Goal: Use online tool/utility: Utilize a website feature to perform a specific function

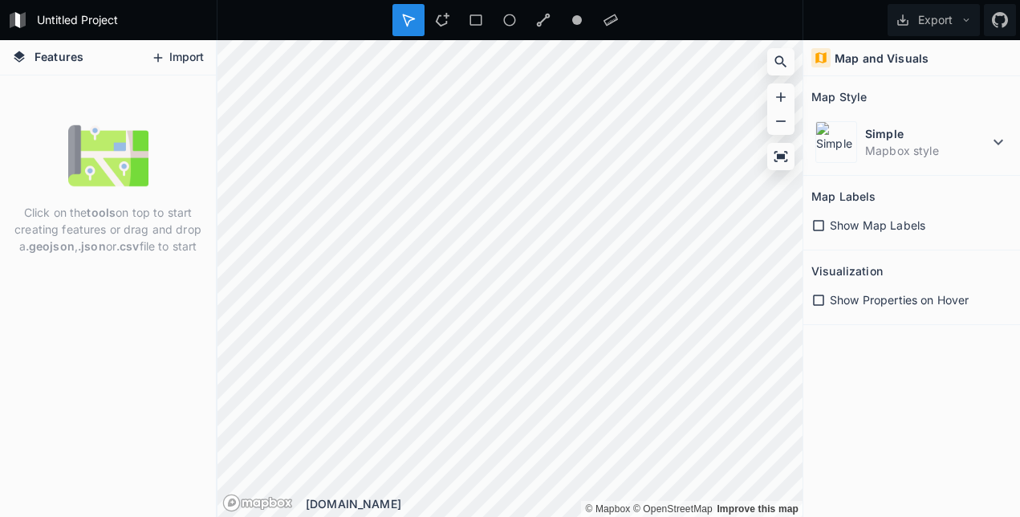
click at [177, 54] on button "Import" at bounding box center [177, 58] width 69 height 26
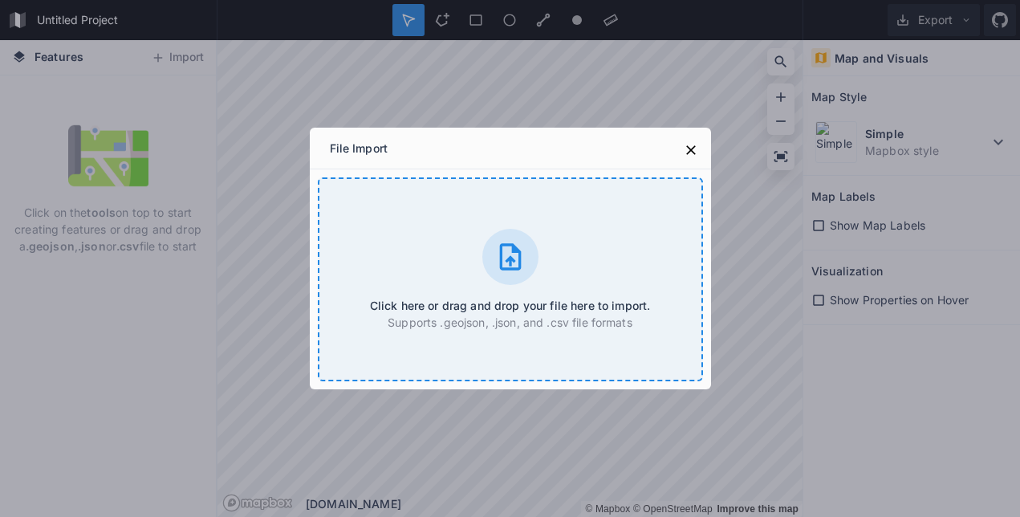
click at [507, 258] on icon at bounding box center [510, 257] width 32 height 32
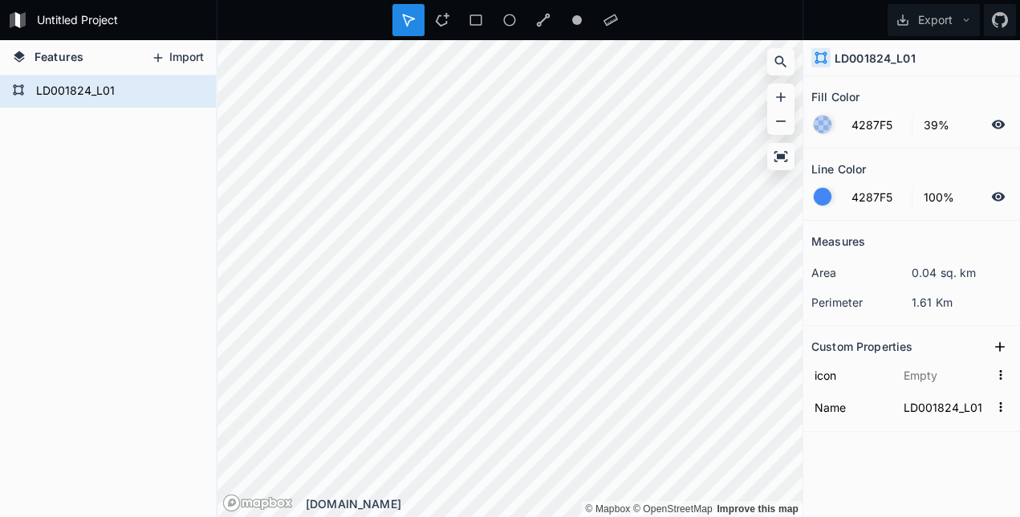
click at [172, 59] on button "Import" at bounding box center [177, 58] width 69 height 26
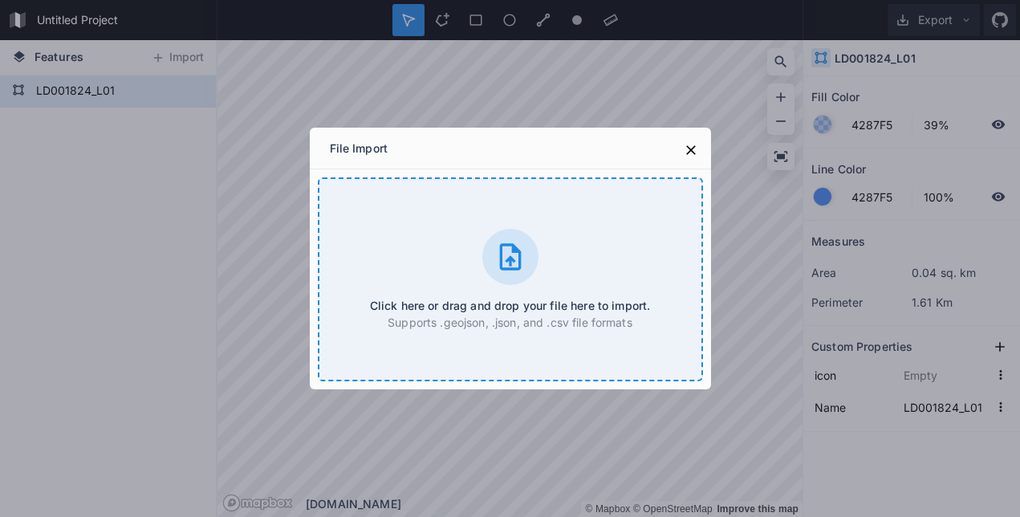
click at [513, 257] on icon at bounding box center [510, 257] width 32 height 32
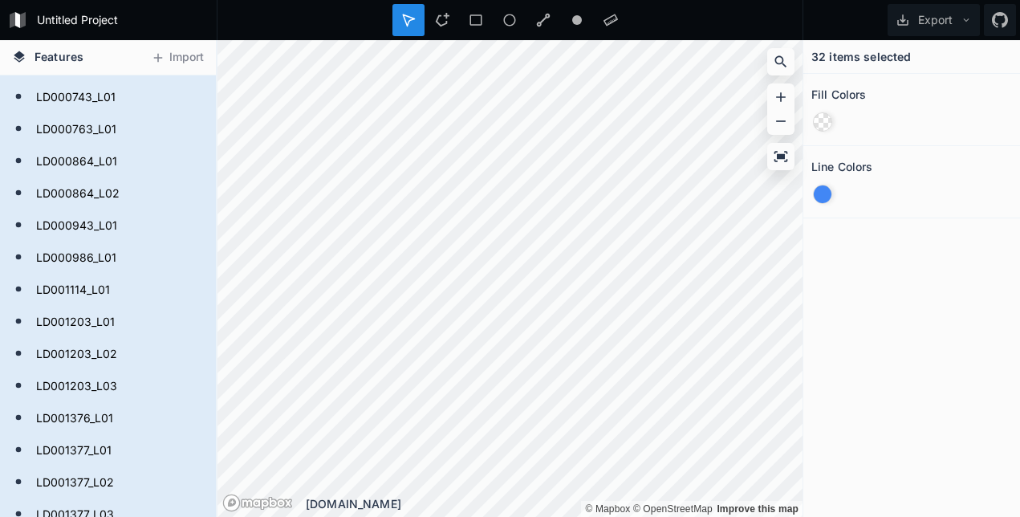
scroll to position [258, 0]
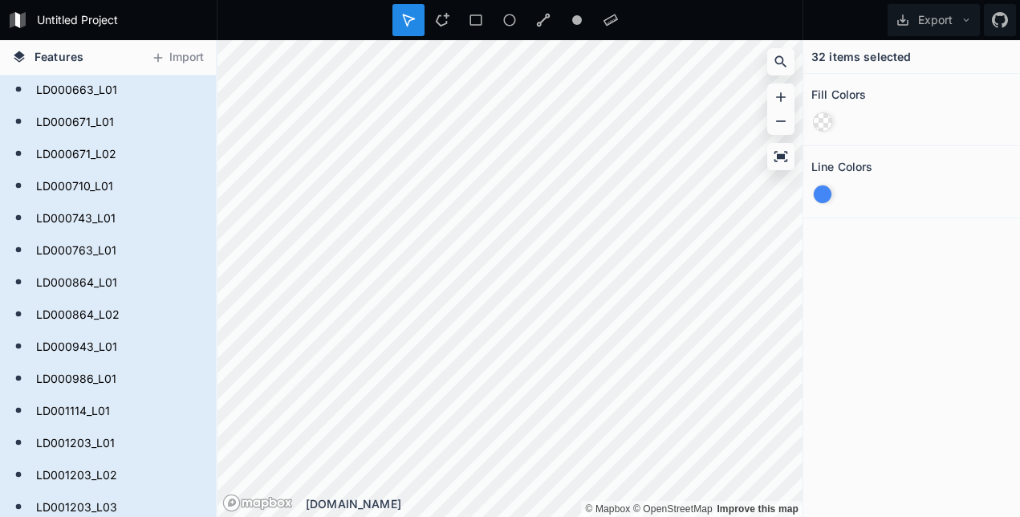
click at [15, 59] on icon at bounding box center [19, 56] width 11 height 11
click at [51, 60] on span "Features" at bounding box center [59, 56] width 49 height 17
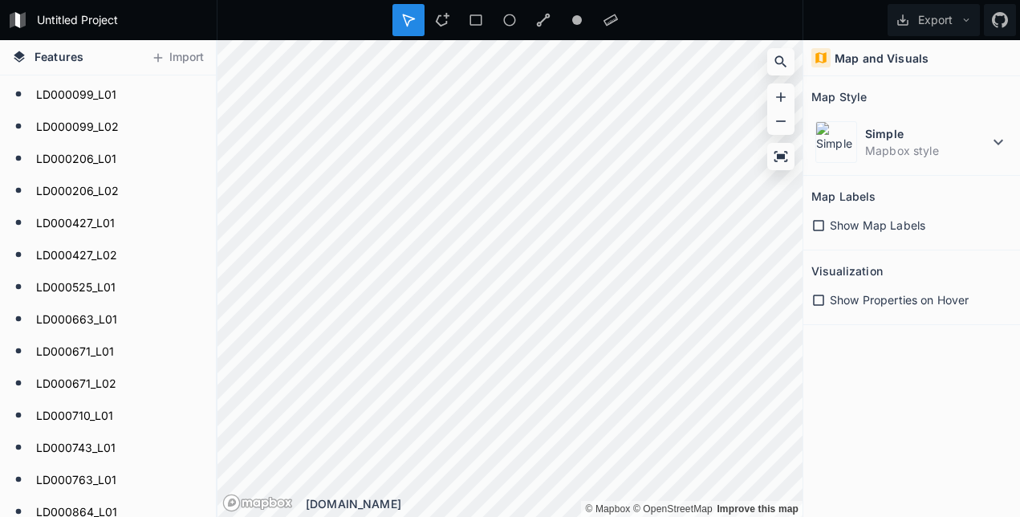
scroll to position [0, 0]
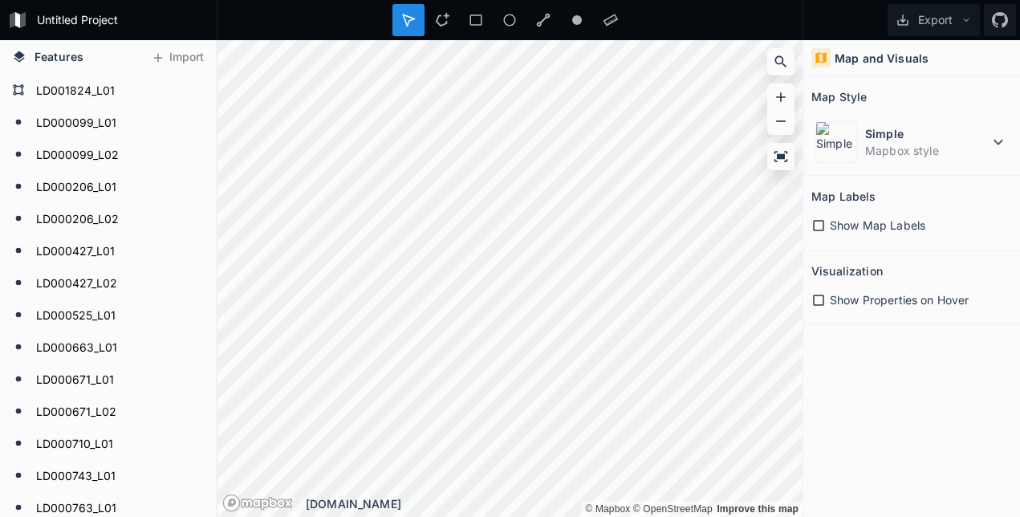
click at [18, 55] on icon at bounding box center [19, 56] width 11 height 11
click at [821, 226] on icon at bounding box center [819, 225] width 14 height 14
click at [821, 226] on icon at bounding box center [818, 225] width 11 height 11
click at [820, 303] on icon at bounding box center [819, 300] width 14 height 14
click at [820, 303] on icon at bounding box center [818, 300] width 11 height 11
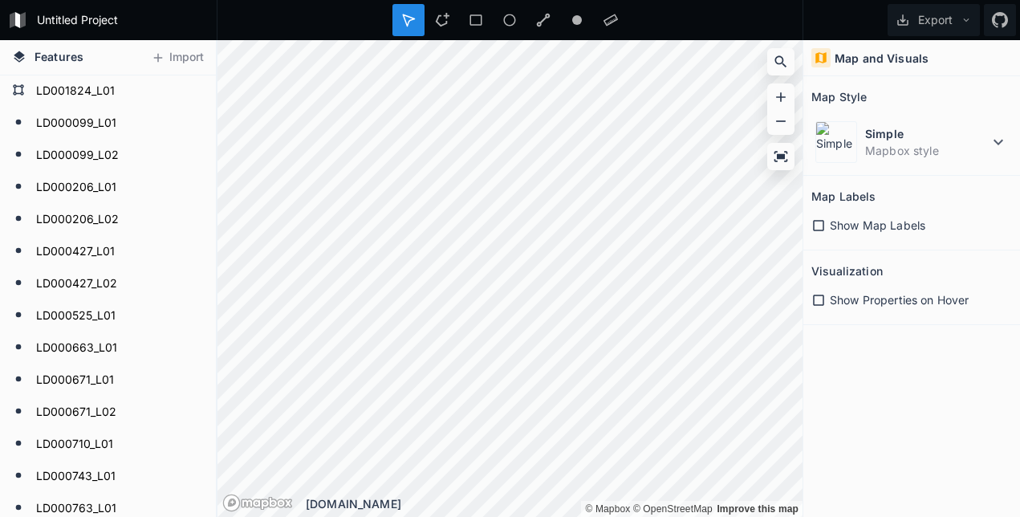
click at [28, 53] on h4 "Features" at bounding box center [48, 57] width 88 height 35
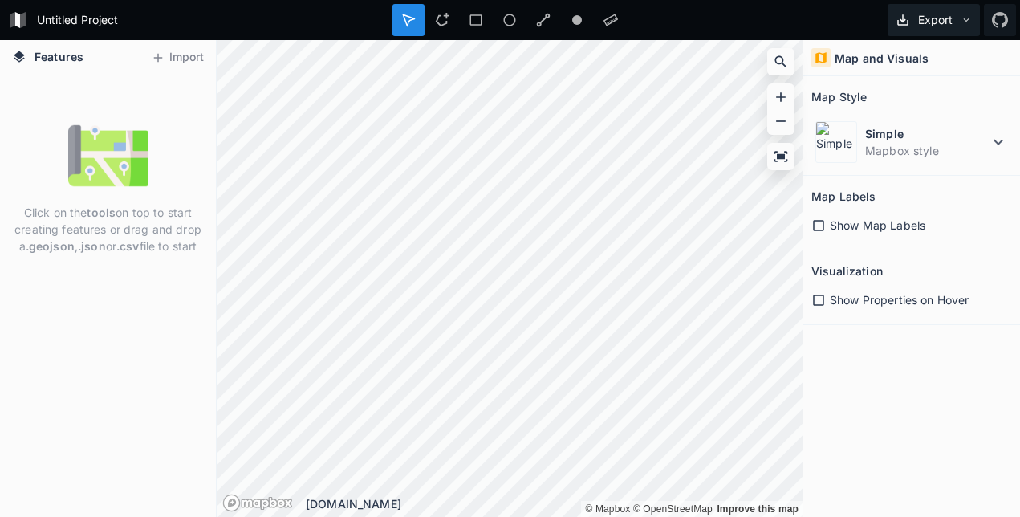
click at [963, 19] on icon at bounding box center [966, 19] width 11 height 11
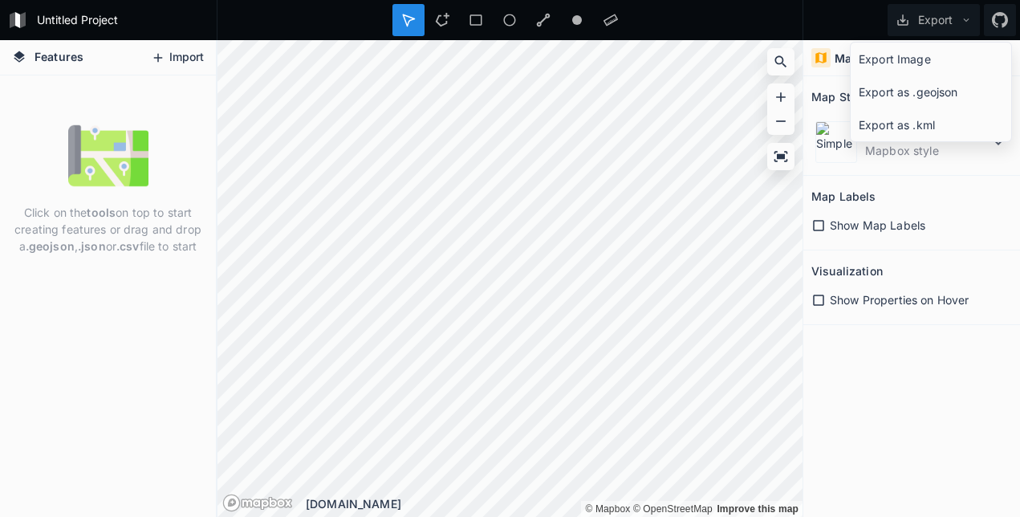
click at [173, 55] on button "Import" at bounding box center [177, 58] width 69 height 26
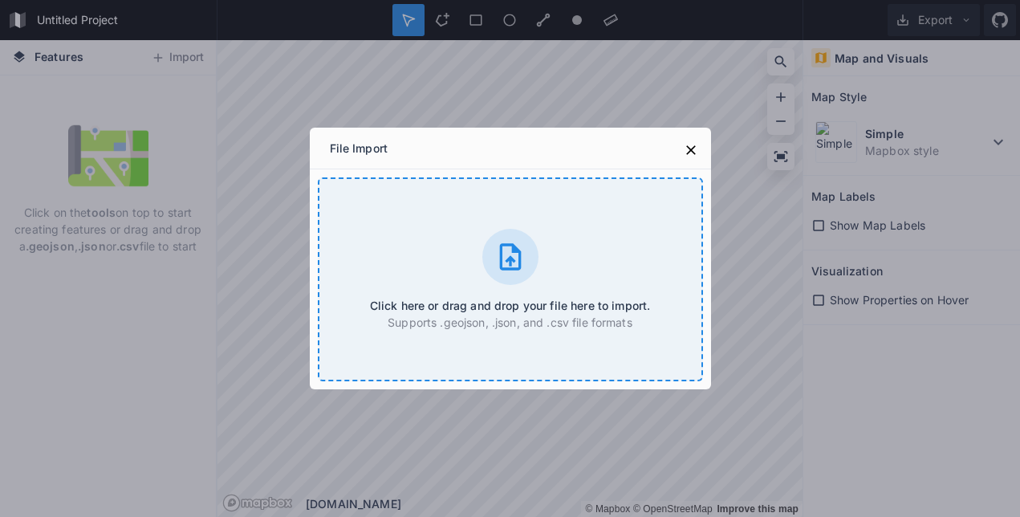
click at [513, 252] on icon at bounding box center [510, 256] width 22 height 26
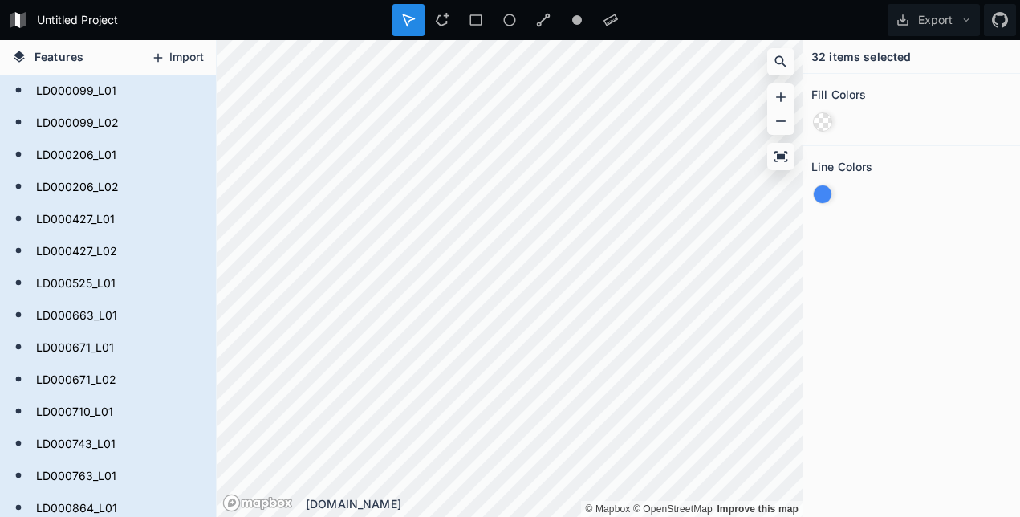
click at [183, 51] on button "Import" at bounding box center [177, 58] width 69 height 26
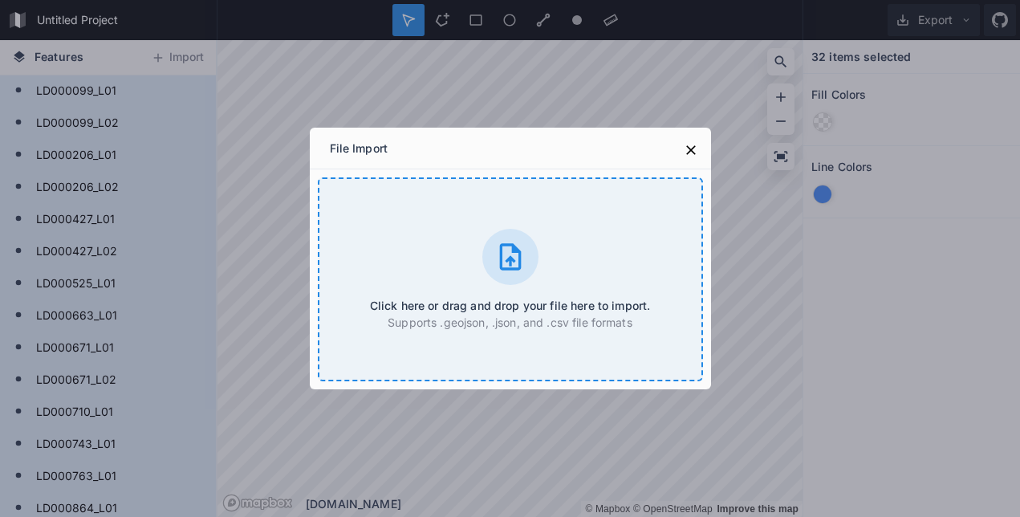
click at [512, 255] on icon at bounding box center [510, 257] width 32 height 32
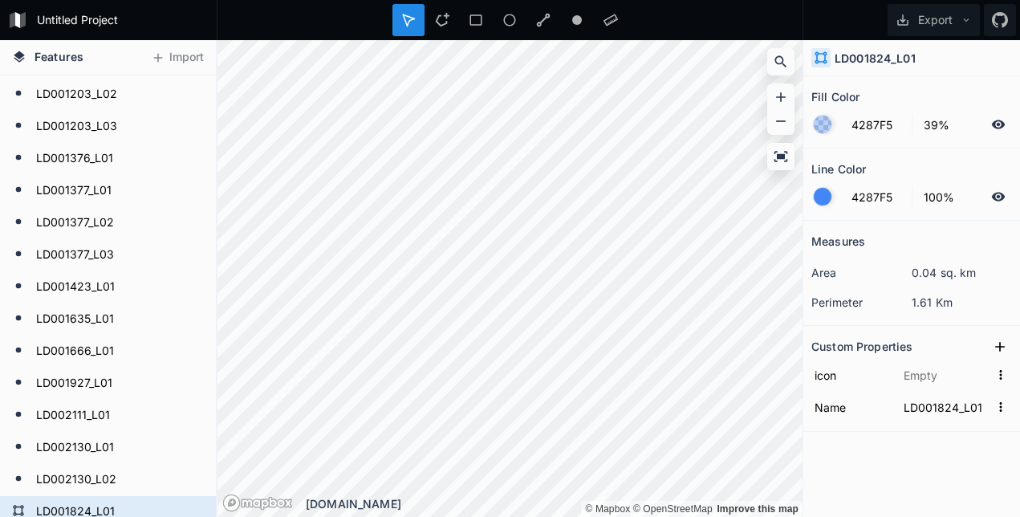
scroll to position [859, 0]
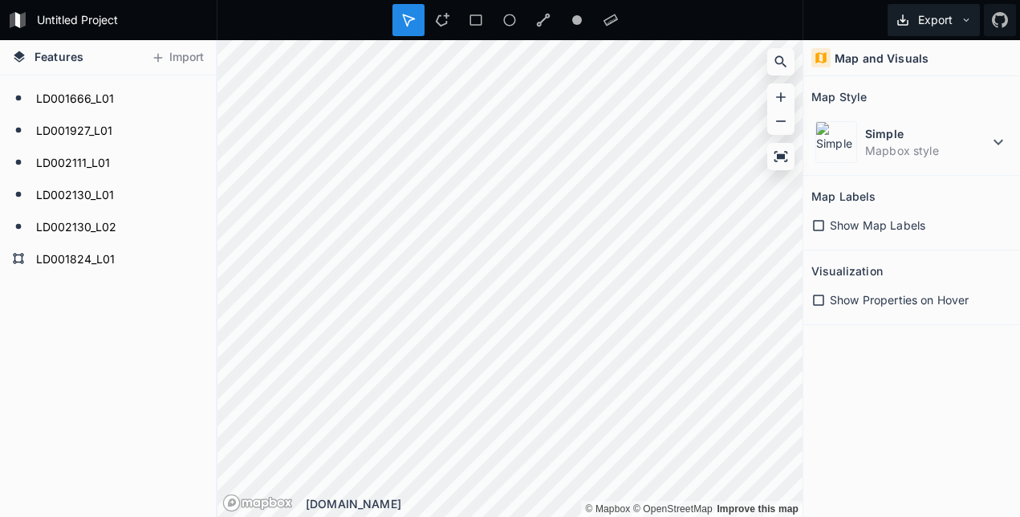
click at [960, 18] on button "Export" at bounding box center [934, 20] width 92 height 32
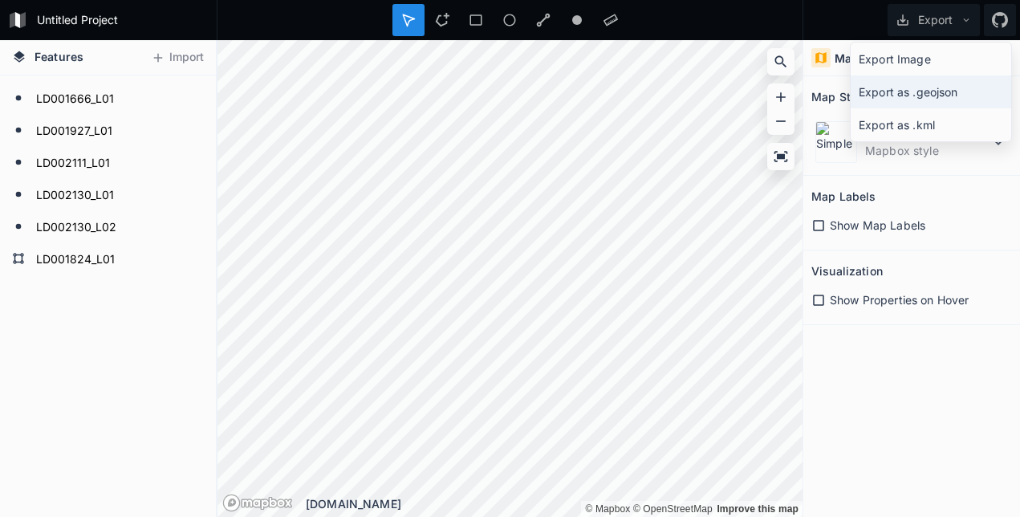
click at [917, 88] on div "Export as .geojson" at bounding box center [931, 91] width 161 height 33
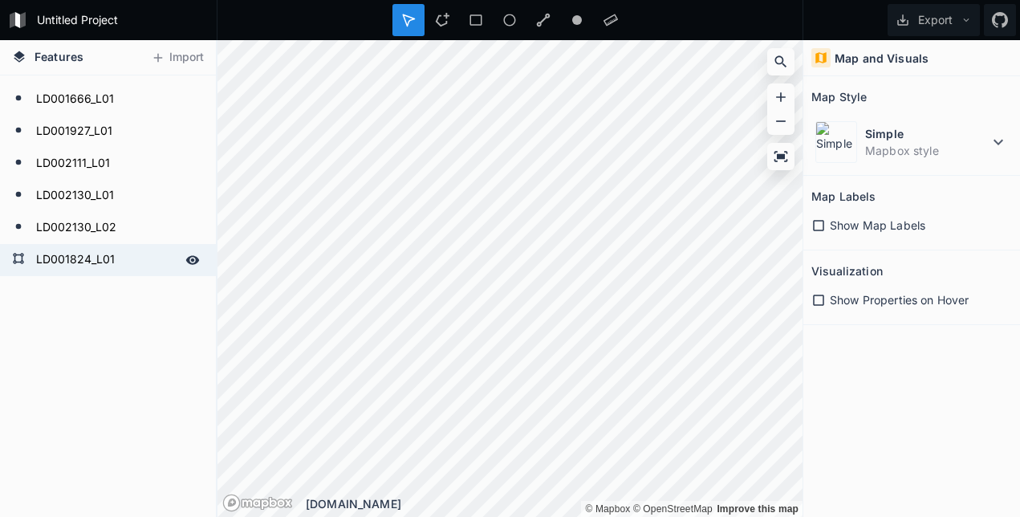
click at [110, 258] on form "LD001824_L01" at bounding box center [106, 260] width 150 height 24
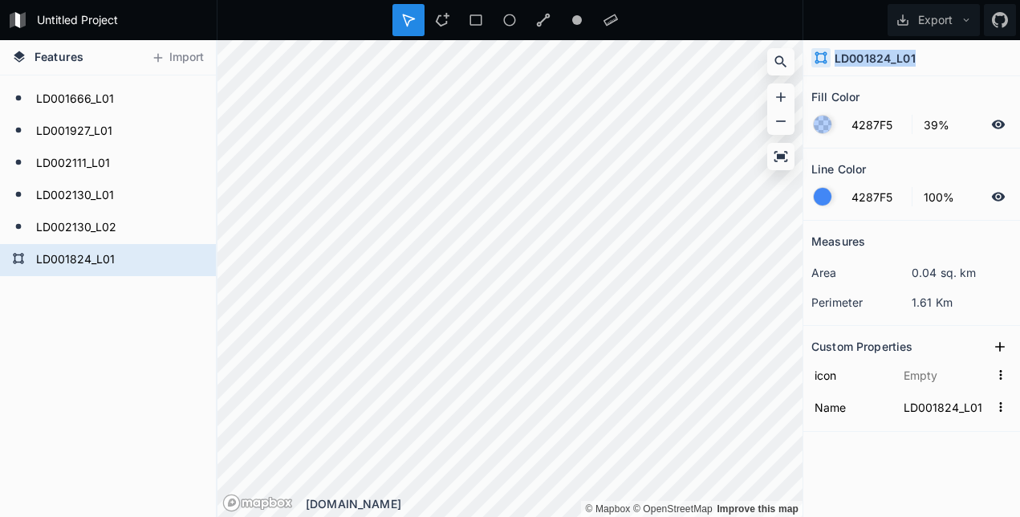
drag, startPoint x: 918, startPoint y: 60, endPoint x: 838, endPoint y: 57, distance: 79.5
click at [838, 57] on div "LD001824_L01" at bounding box center [912, 58] width 217 height 36
copy h4 "LD001824_L01"
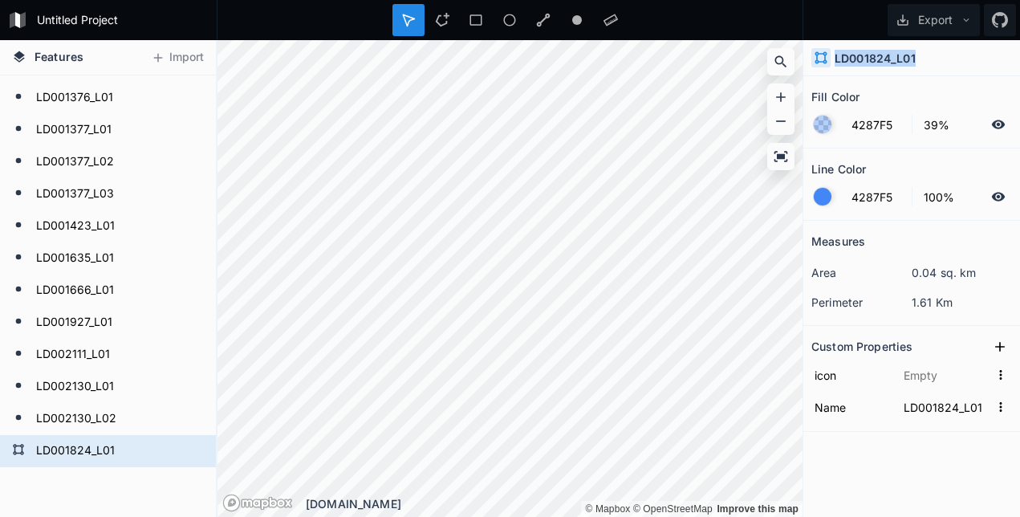
scroll to position [665, 0]
click at [163, 57] on icon at bounding box center [158, 58] width 14 height 14
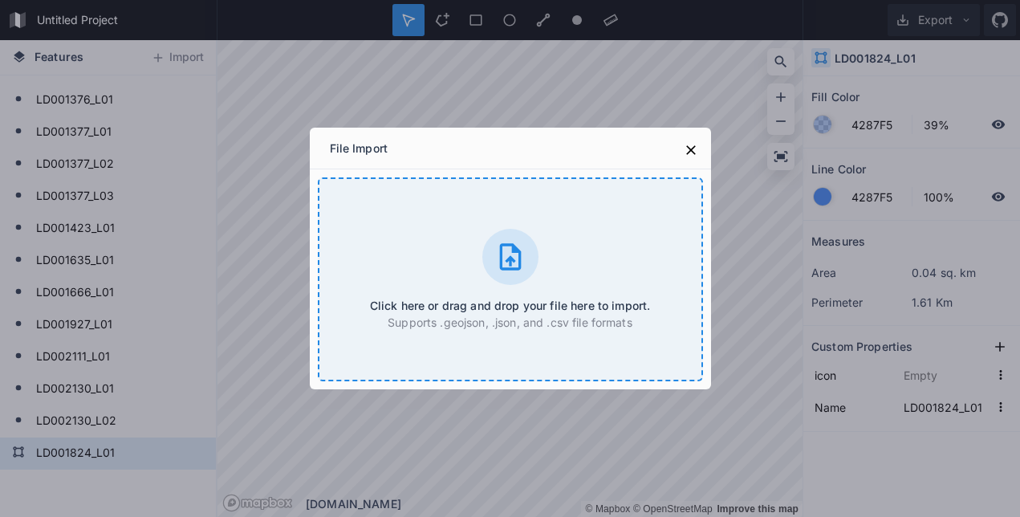
click at [505, 261] on icon at bounding box center [510, 257] width 32 height 32
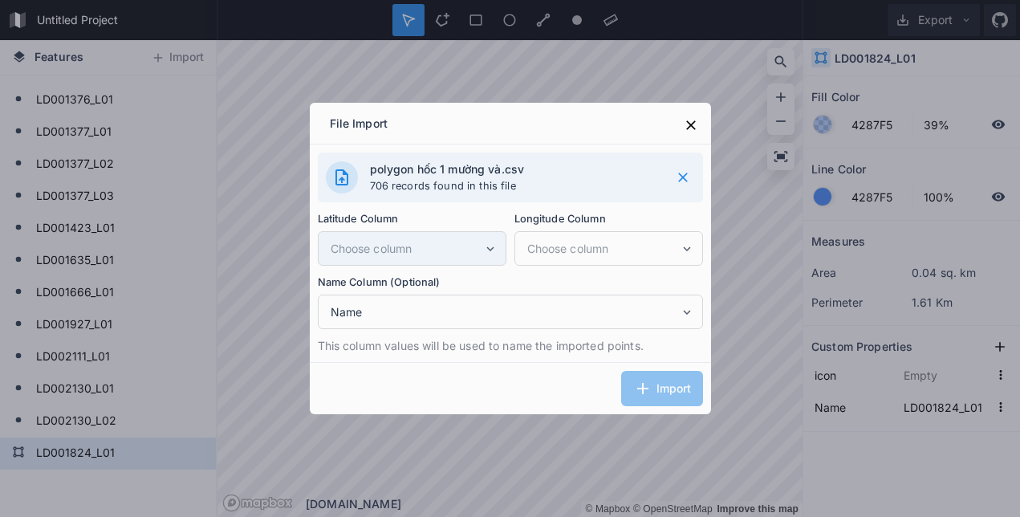
click at [491, 251] on icon at bounding box center [490, 249] width 14 height 14
click at [489, 248] on icon at bounding box center [489, 248] width 7 height 5
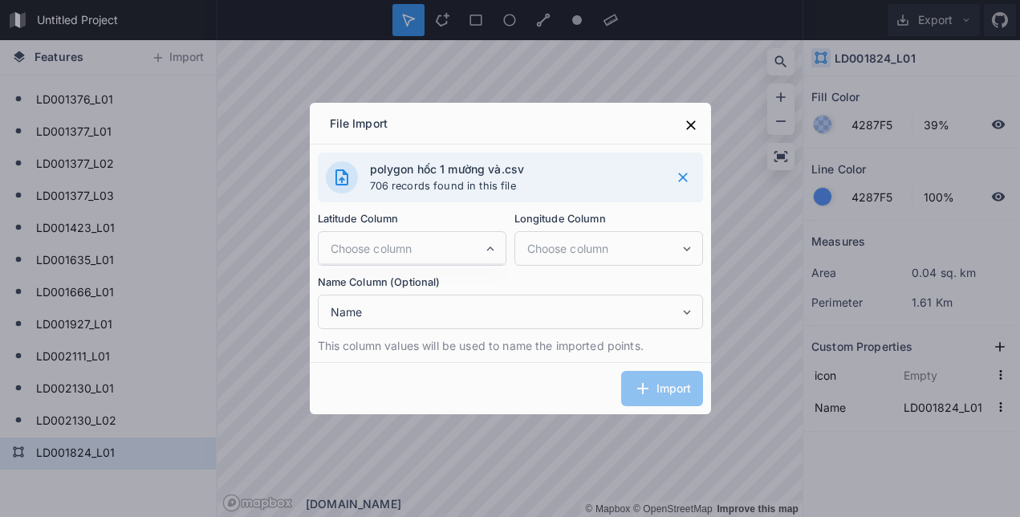
click at [459, 398] on div "Import" at bounding box center [510, 388] width 401 height 52
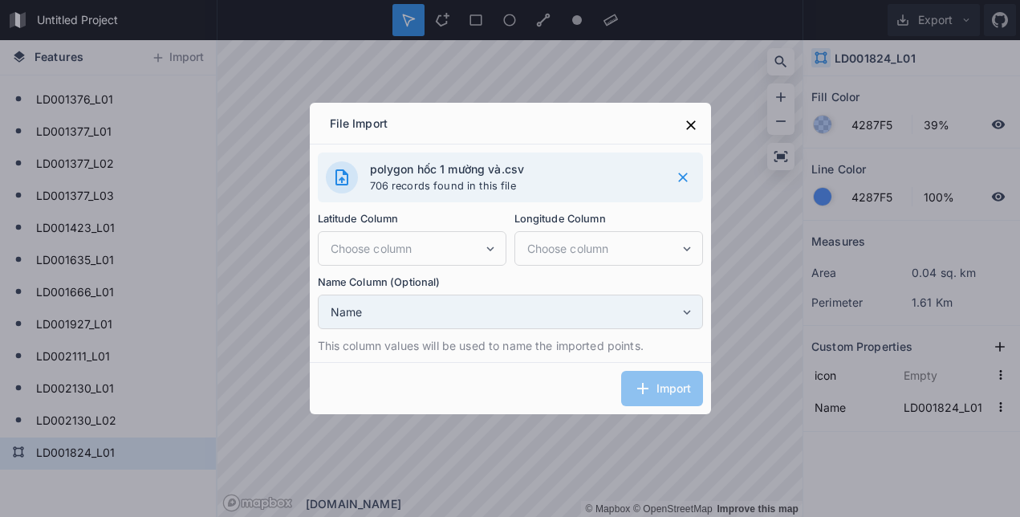
click at [685, 315] on icon at bounding box center [687, 312] width 14 height 14
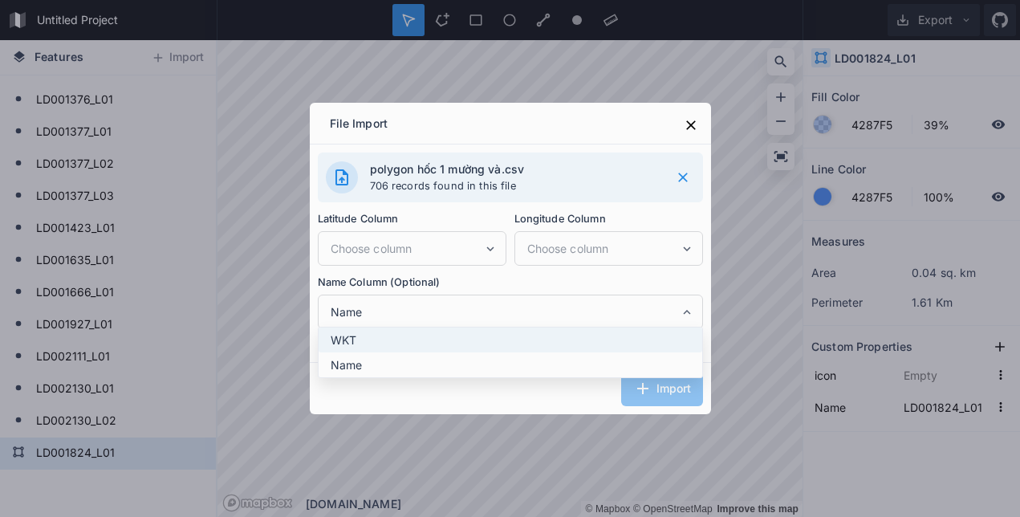
click at [350, 334] on span "WKT" at bounding box center [515, 340] width 368 height 17
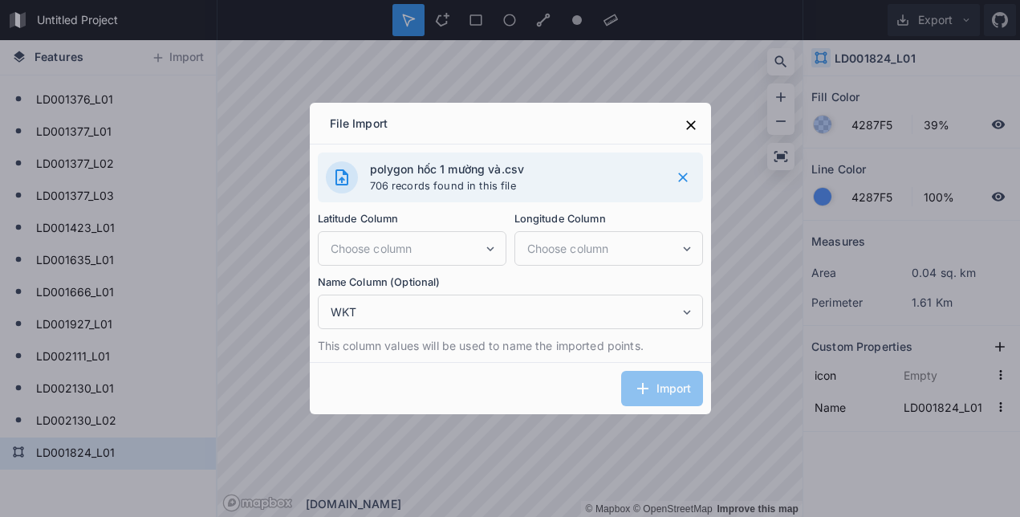
click at [535, 381] on div "Import" at bounding box center [510, 388] width 401 height 52
click at [642, 386] on div "Import" at bounding box center [510, 388] width 401 height 52
click at [687, 124] on icon at bounding box center [691, 125] width 16 height 16
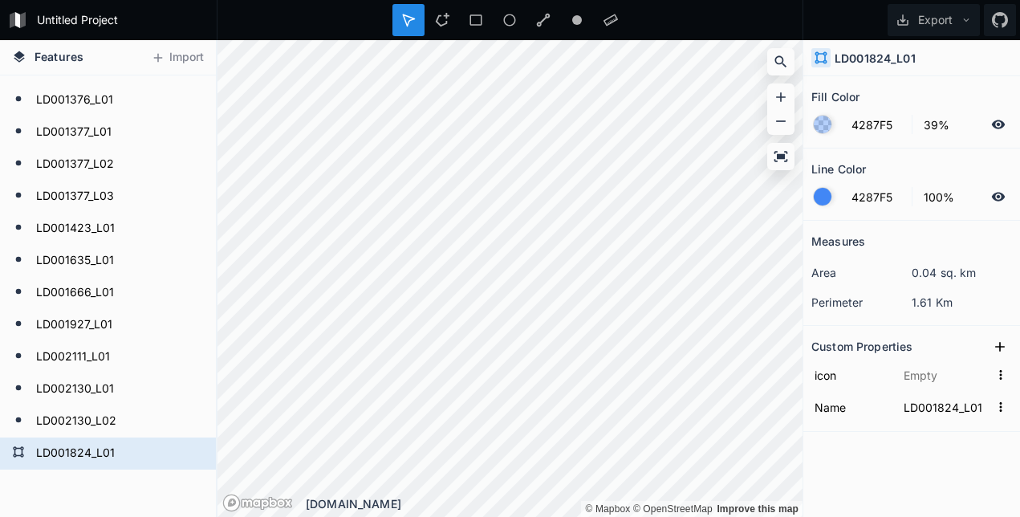
click at [20, 58] on icon at bounding box center [19, 56] width 11 height 11
click at [49, 57] on span "Features" at bounding box center [59, 56] width 49 height 17
click at [17, 59] on icon at bounding box center [19, 57] width 14 height 14
click at [177, 55] on button "Import" at bounding box center [177, 58] width 69 height 26
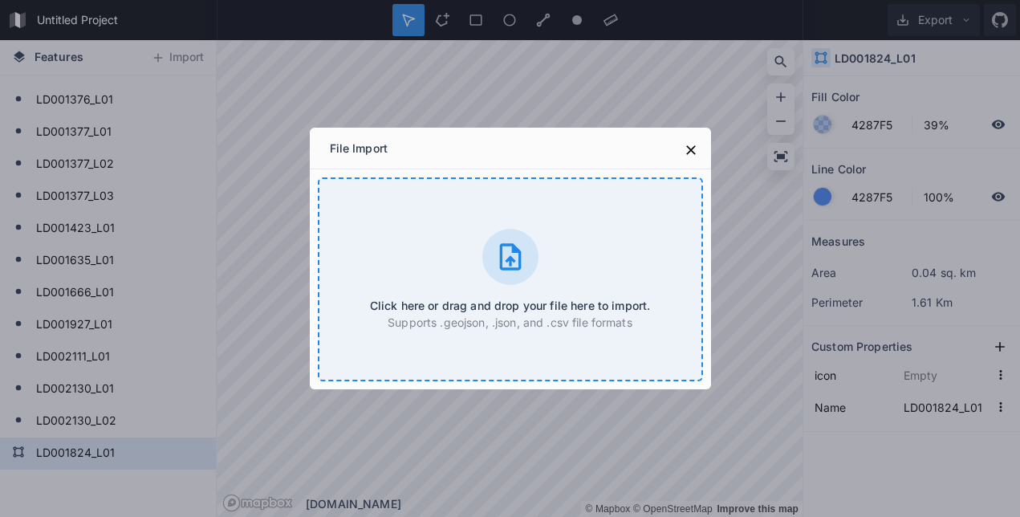
click at [512, 265] on icon at bounding box center [510, 257] width 32 height 32
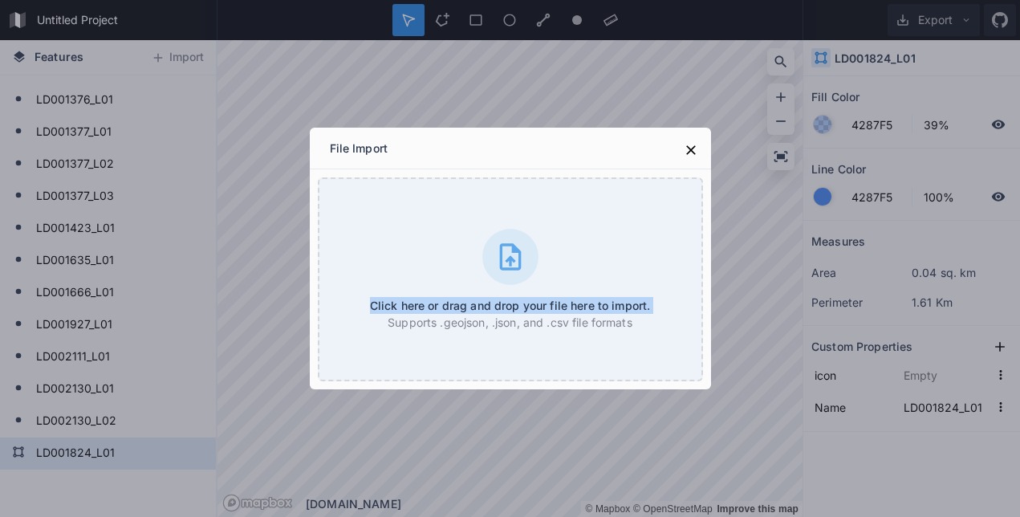
drag, startPoint x: 214, startPoint y: 361, endPoint x: 226, endPoint y: 218, distance: 144.2
click at [226, 218] on div "File Import Click here or drag and drop your file here to import. Supports .geo…" at bounding box center [510, 258] width 1020 height 517
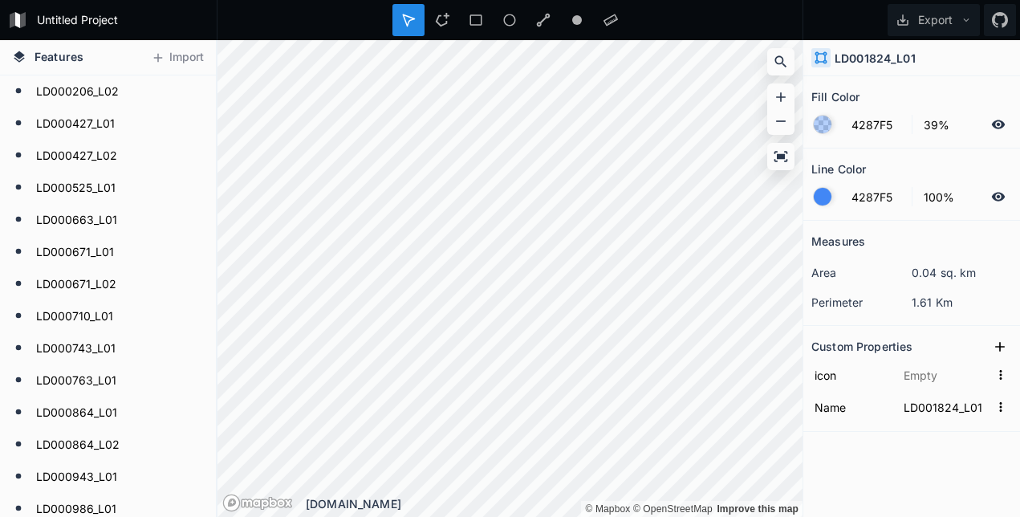
scroll to position [0, 0]
click at [181, 55] on button "Import" at bounding box center [177, 58] width 69 height 26
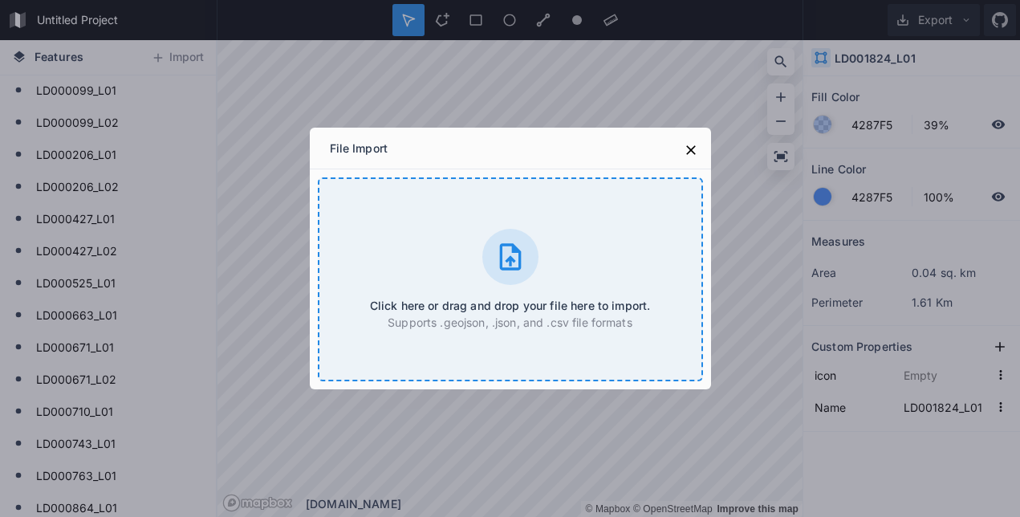
click at [509, 255] on icon at bounding box center [510, 257] width 32 height 32
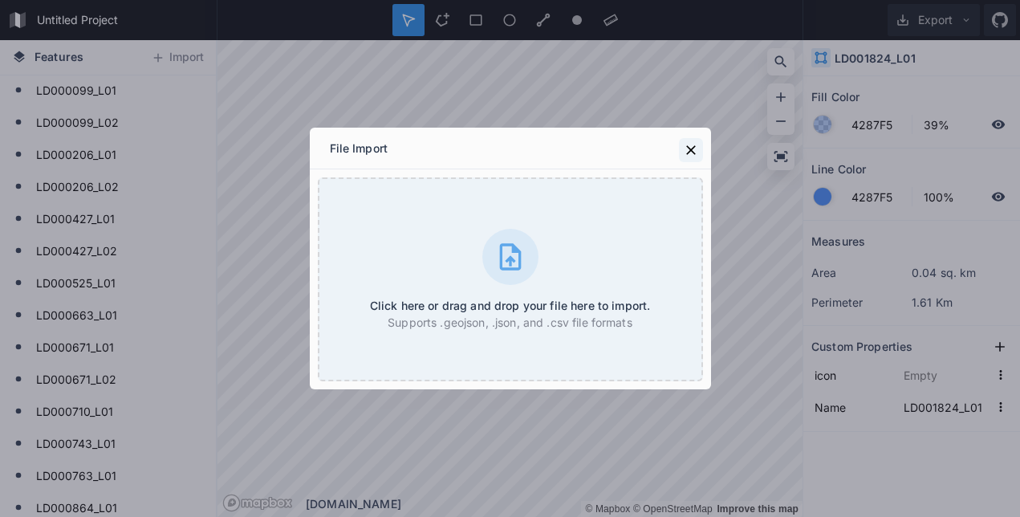
click at [687, 155] on icon at bounding box center [691, 150] width 16 height 16
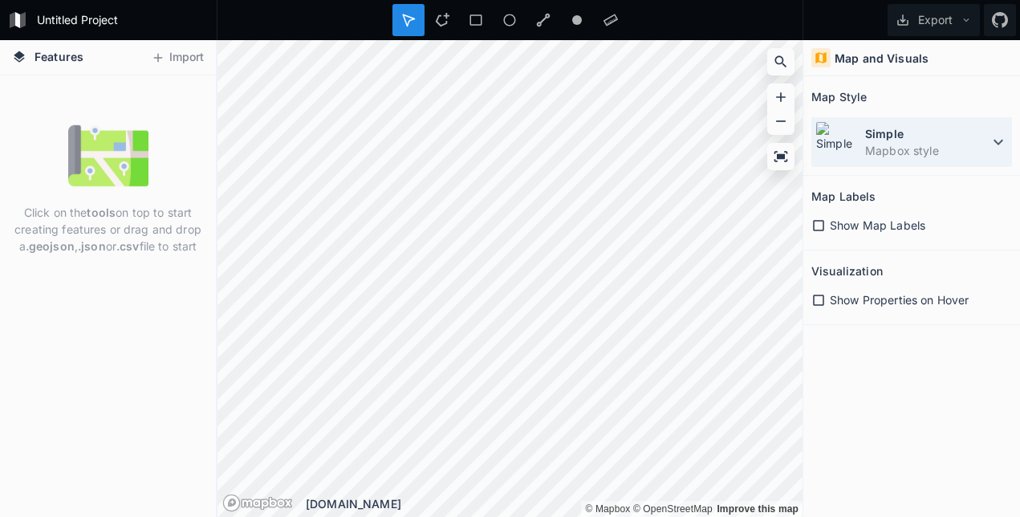
click at [995, 146] on icon at bounding box center [998, 141] width 19 height 19
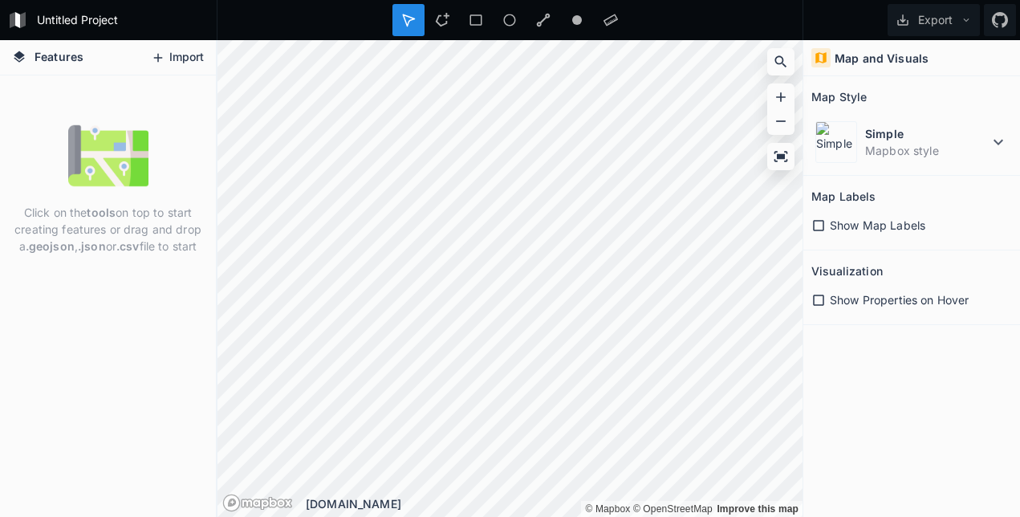
click at [189, 56] on button "Import" at bounding box center [177, 58] width 69 height 26
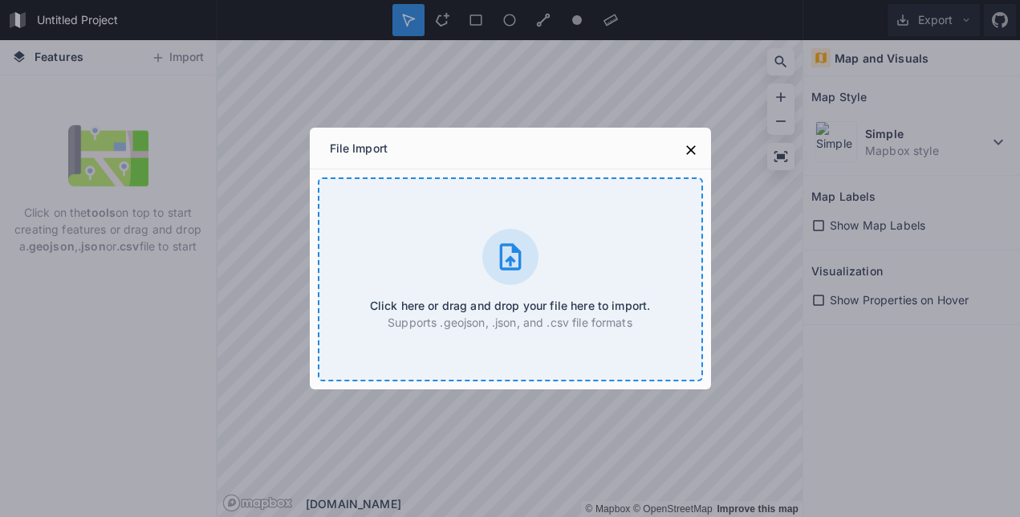
click at [518, 256] on icon at bounding box center [510, 257] width 32 height 32
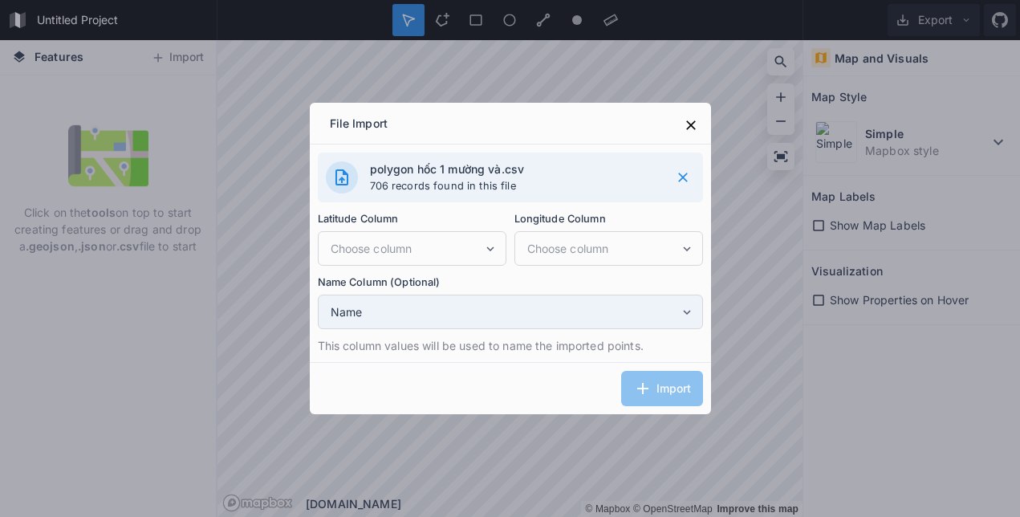
click at [575, 316] on span "Name" at bounding box center [505, 311] width 349 height 17
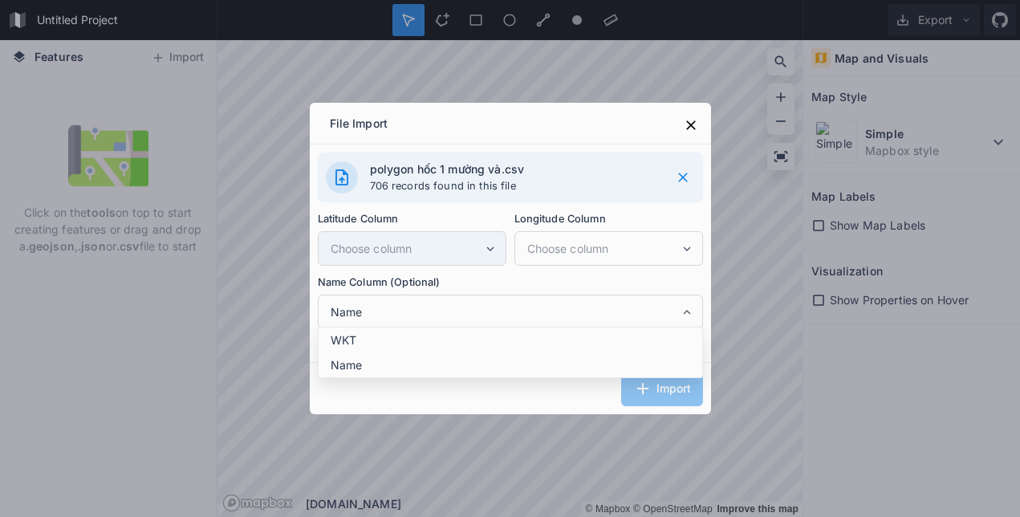
click at [486, 246] on icon at bounding box center [490, 249] width 14 height 14
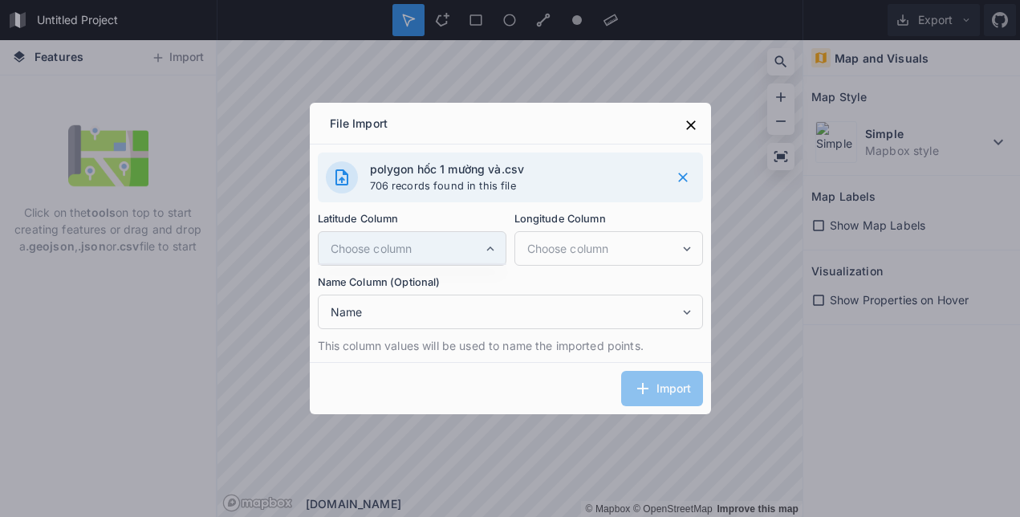
click at [486, 246] on icon at bounding box center [490, 249] width 14 height 14
click at [492, 245] on icon at bounding box center [490, 249] width 14 height 14
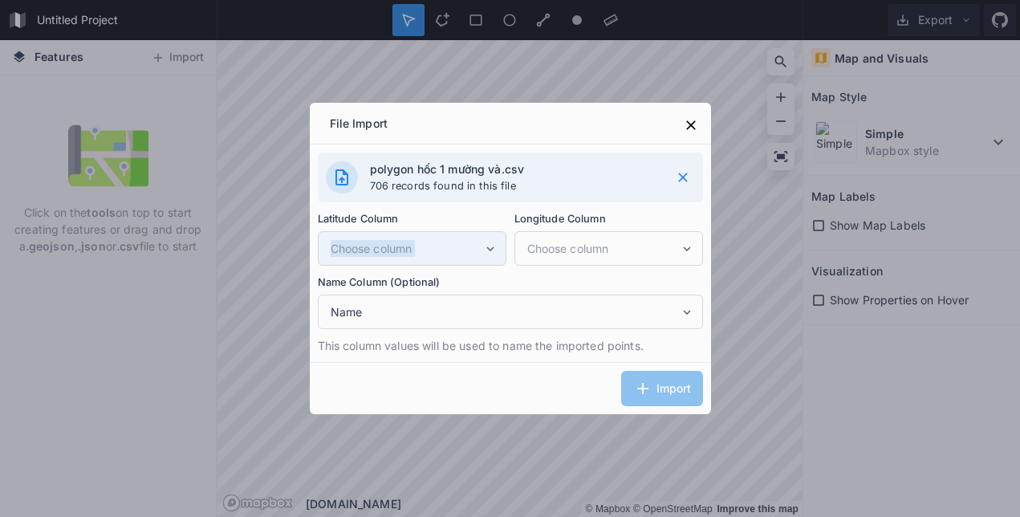
click at [492, 245] on icon at bounding box center [490, 249] width 14 height 14
click at [485, 389] on div "Import" at bounding box center [510, 388] width 401 height 52
click at [532, 348] on p "This column values will be used to name the imported points." at bounding box center [510, 345] width 385 height 17
click at [653, 385] on div "Import" at bounding box center [510, 388] width 401 height 52
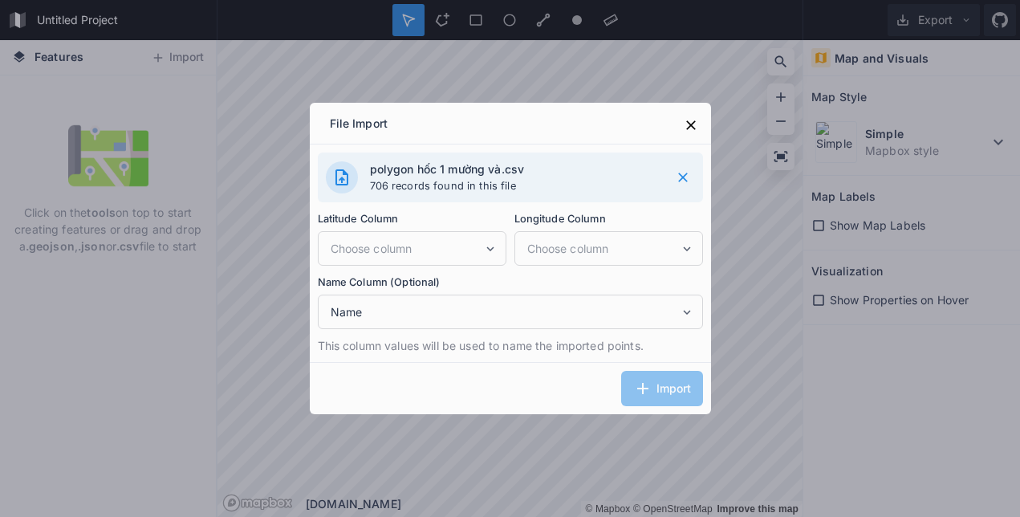
click at [653, 385] on div "Import" at bounding box center [510, 388] width 401 height 52
drag, startPoint x: 653, startPoint y: 385, endPoint x: 691, endPoint y: 124, distance: 262.9
click at [691, 124] on icon at bounding box center [691, 125] width 10 height 10
